Goal: Transaction & Acquisition: Book appointment/travel/reservation

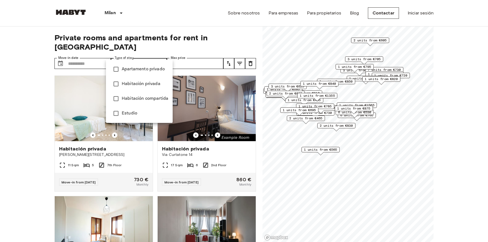
click at [116, 16] on div at bounding box center [244, 121] width 488 height 242
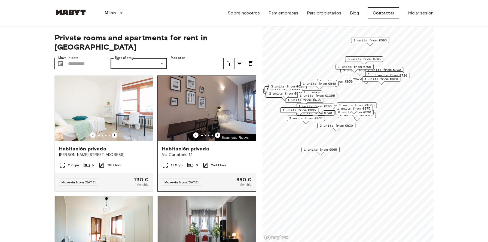
click at [218, 132] on icon "Previous image" at bounding box center [217, 134] width 5 height 5
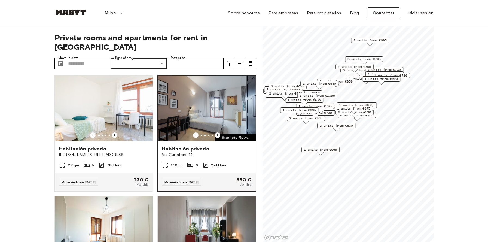
click at [218, 132] on icon "Previous image" at bounding box center [217, 134] width 5 height 5
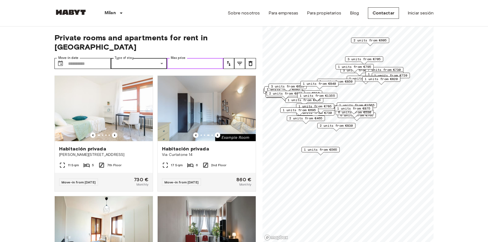
click at [176, 58] on input "Max price" at bounding box center [195, 63] width 56 height 11
click at [230, 60] on icon "tune" at bounding box center [228, 63] width 7 height 7
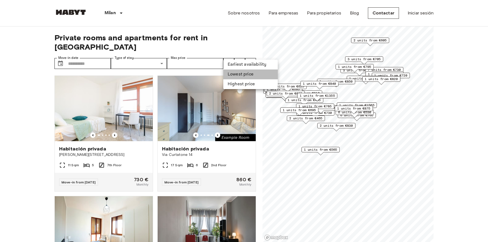
click at [238, 76] on li "Lowest price" at bounding box center [250, 74] width 54 height 10
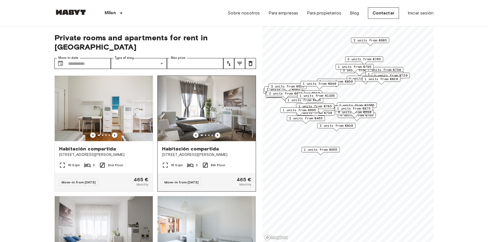
click at [217, 132] on icon "Previous image" at bounding box center [217, 134] width 5 height 5
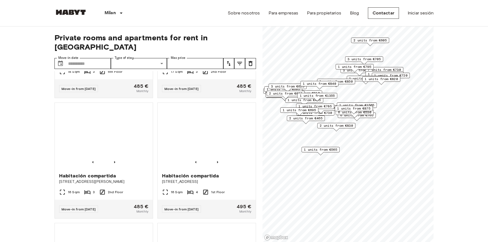
scroll to position [214, 0]
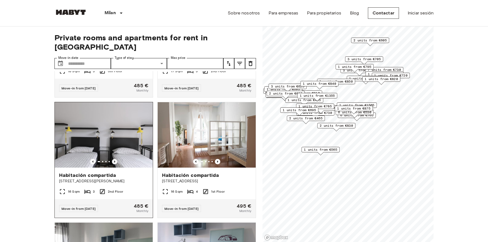
click at [114, 159] on icon "Previous image" at bounding box center [114, 161] width 5 height 5
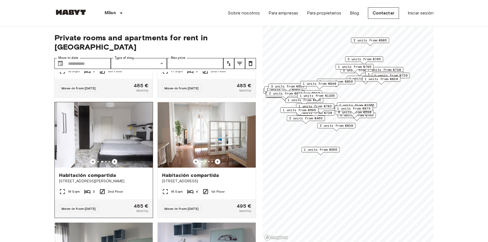
click at [114, 159] on icon "Previous image" at bounding box center [114, 161] width 5 height 5
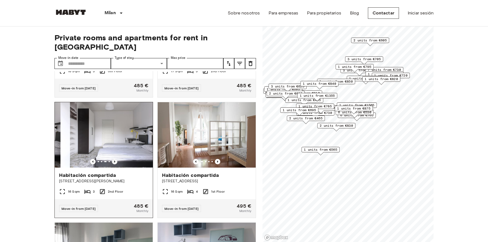
click at [114, 159] on icon "Previous image" at bounding box center [114, 161] width 5 height 5
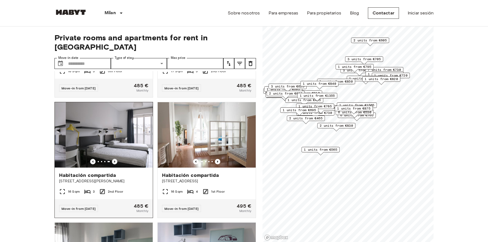
click at [114, 159] on icon "Previous image" at bounding box center [114, 161] width 5 height 5
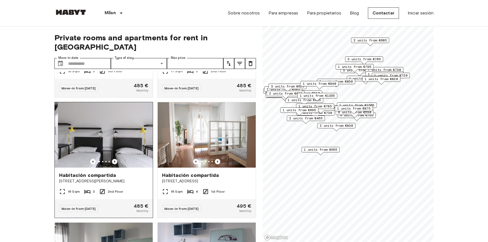
click at [114, 159] on icon "Previous image" at bounding box center [114, 161] width 5 height 5
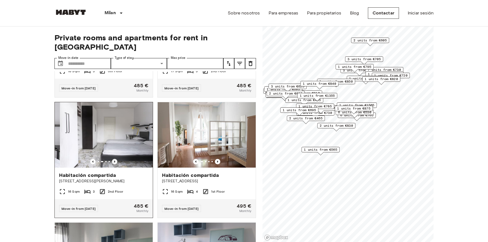
click at [114, 159] on icon "Previous image" at bounding box center [114, 161] width 5 height 5
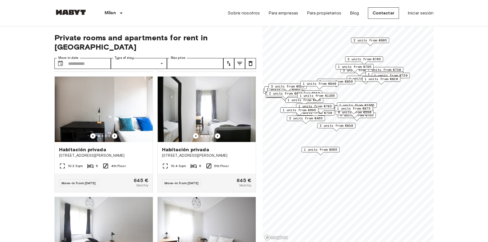
scroll to position [840, 0]
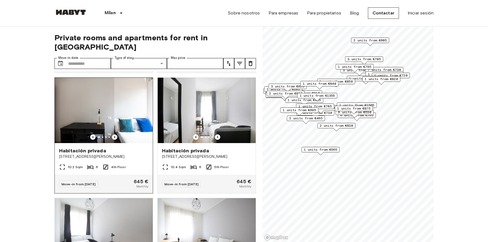
click at [115, 134] on icon "Previous image" at bounding box center [114, 136] width 5 height 5
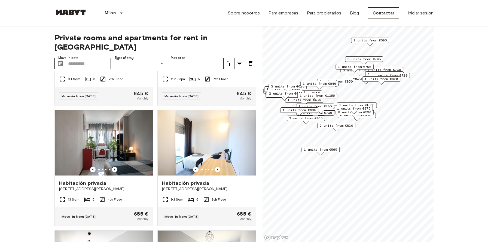
scroll to position [1049, 0]
